Goal: Task Accomplishment & Management: Manage account settings

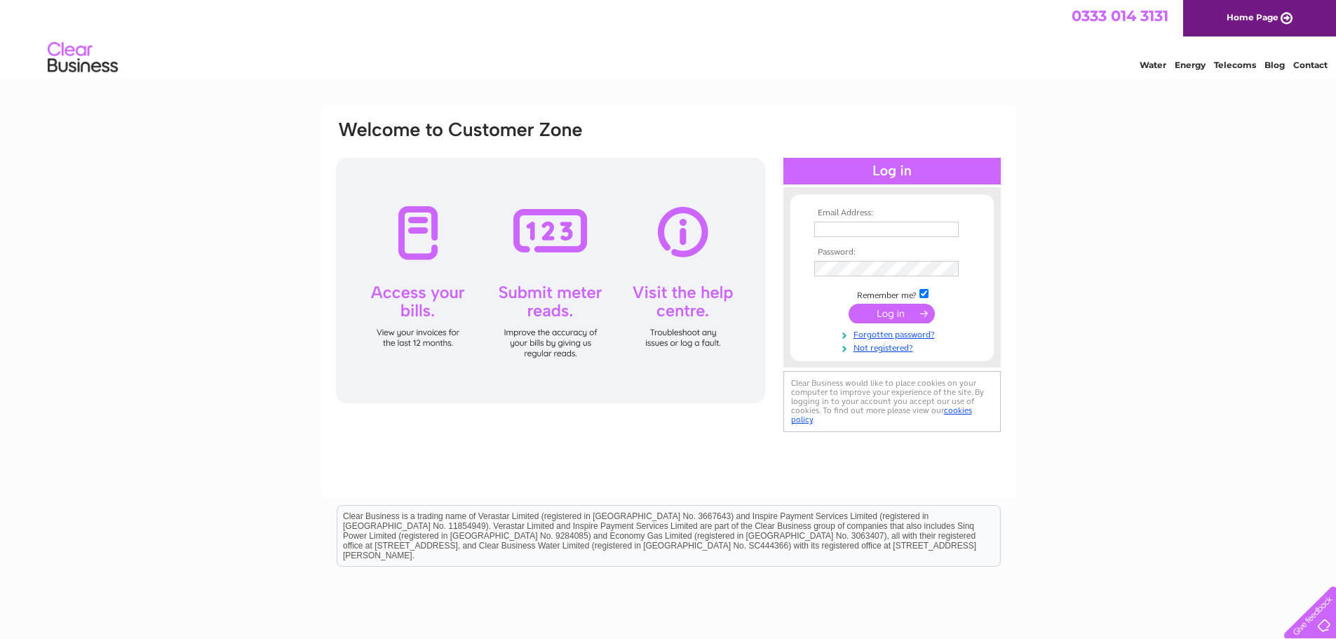
click at [832, 232] on input "text" at bounding box center [886, 229] width 144 height 15
type input "donna.walker@akersolutions.com"
click at [893, 310] on input "submit" at bounding box center [892, 315] width 86 height 20
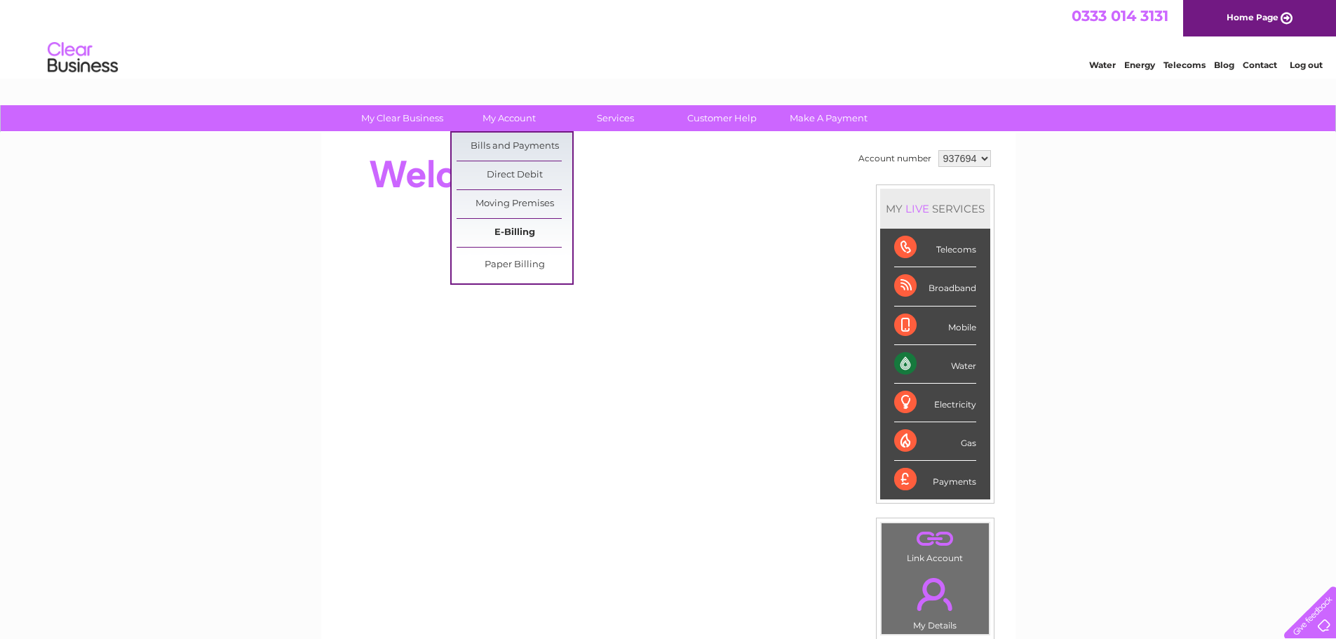
click at [501, 232] on link "E-Billing" at bounding box center [515, 233] width 116 height 28
